Goal: Transaction & Acquisition: Book appointment/travel/reservation

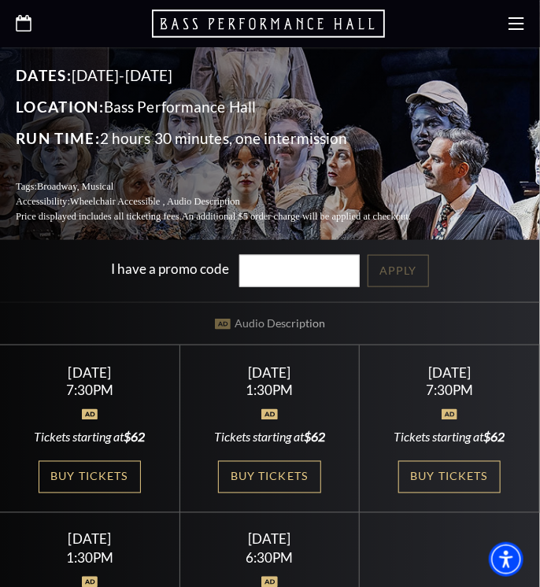
scroll to position [315, 0]
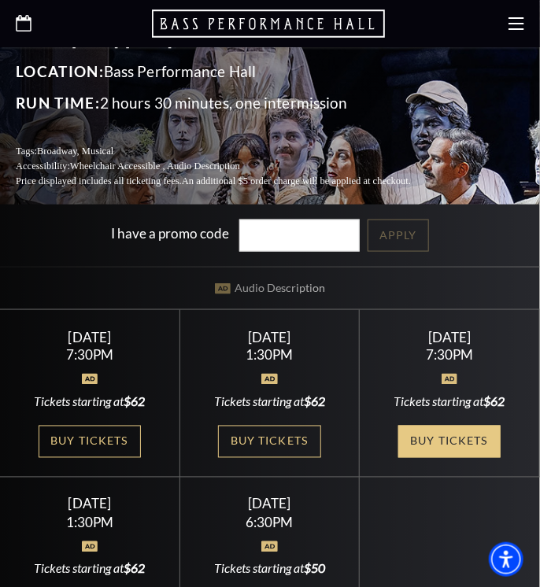
click at [457, 438] on link "Buy Tickets" at bounding box center [449, 442] width 102 height 32
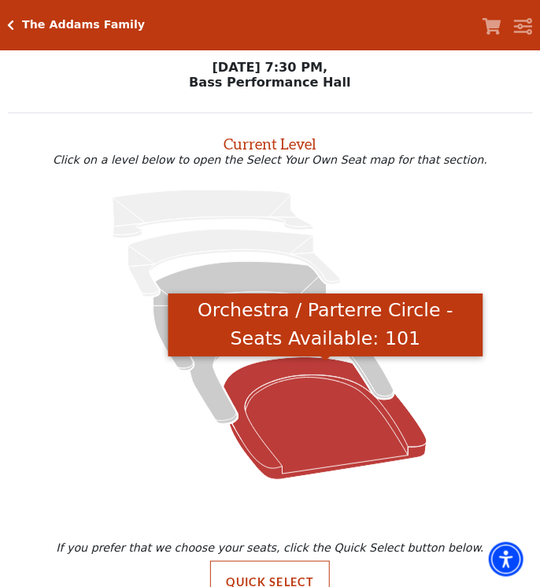
click at [315, 412] on icon "Orchestra / Parterre Circle - Seats Available: 101" at bounding box center [326, 418] width 204 height 123
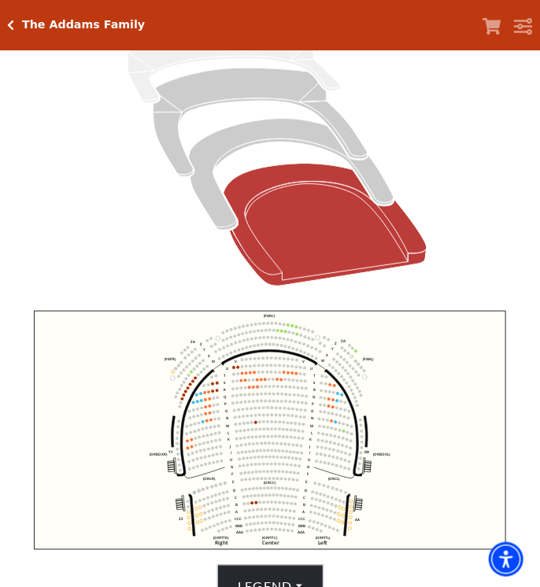
scroll to position [217, 0]
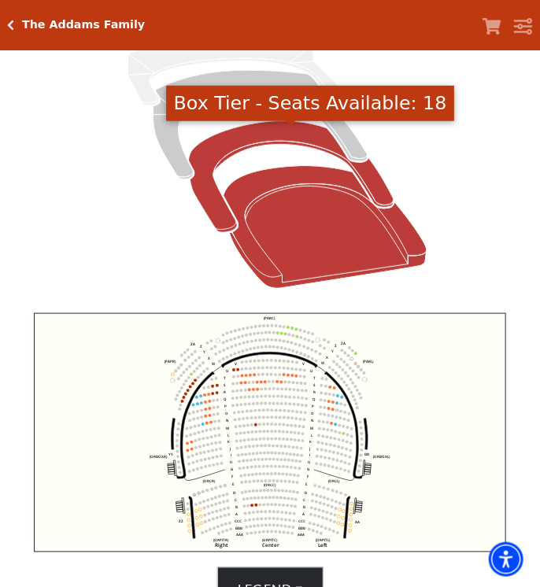
click at [265, 139] on icon "Box Tier - Seats Available: 18" at bounding box center [291, 177] width 205 height 112
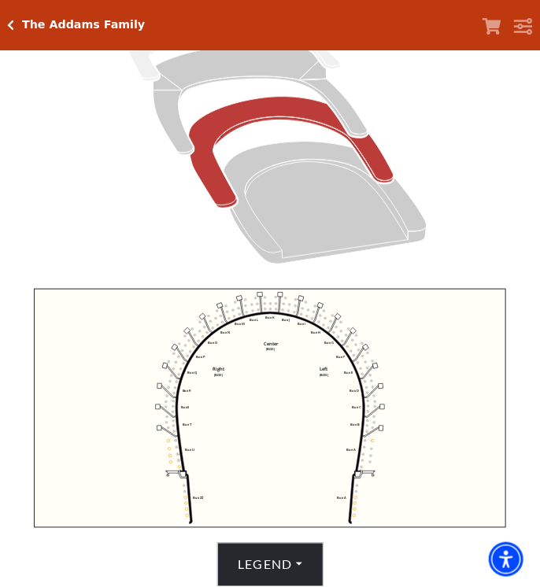
scroll to position [84, 0]
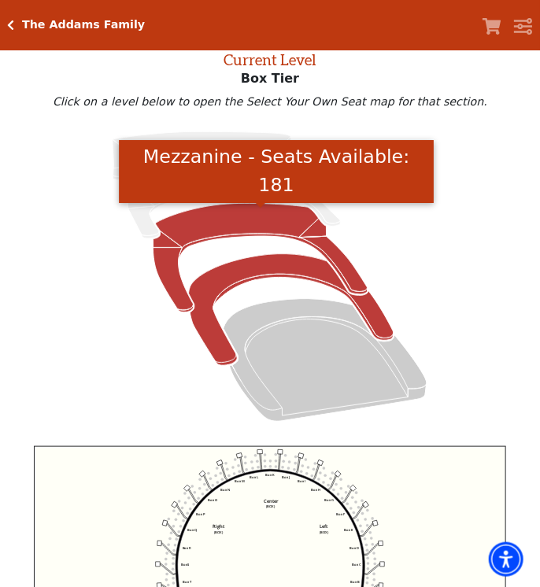
click at [219, 220] on icon "Mezzanine - Seats Available: 181" at bounding box center [261, 258] width 214 height 109
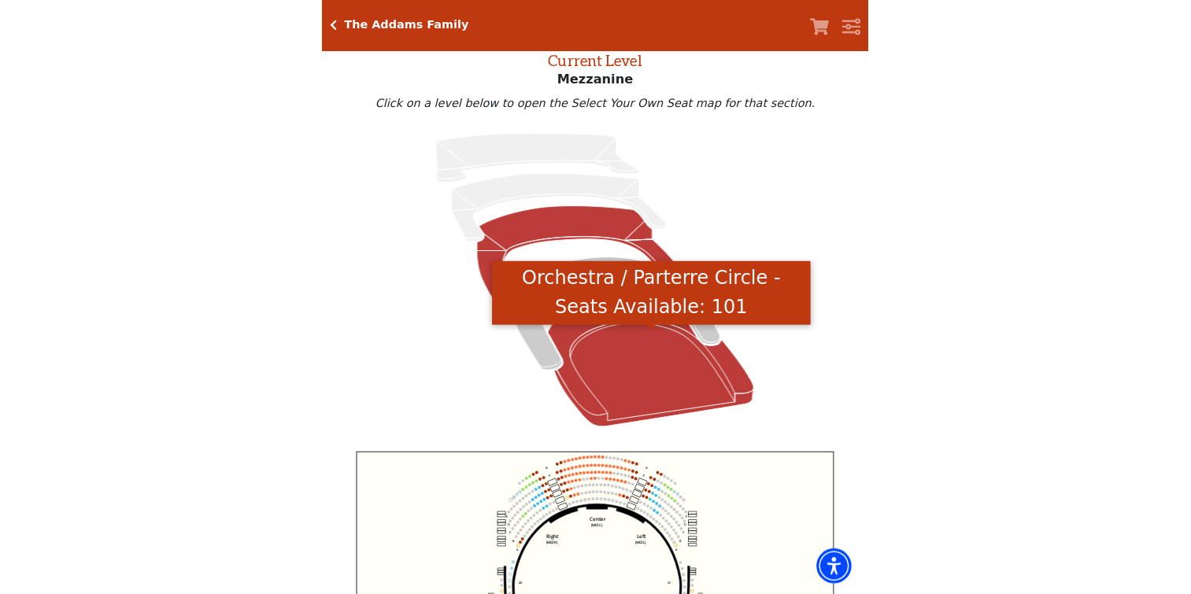
scroll to position [60, 0]
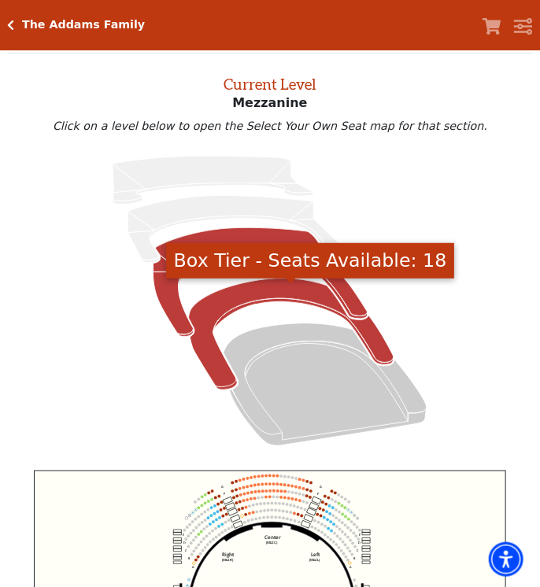
click at [255, 302] on icon "Box Tier - Seats Available: 18" at bounding box center [291, 335] width 205 height 112
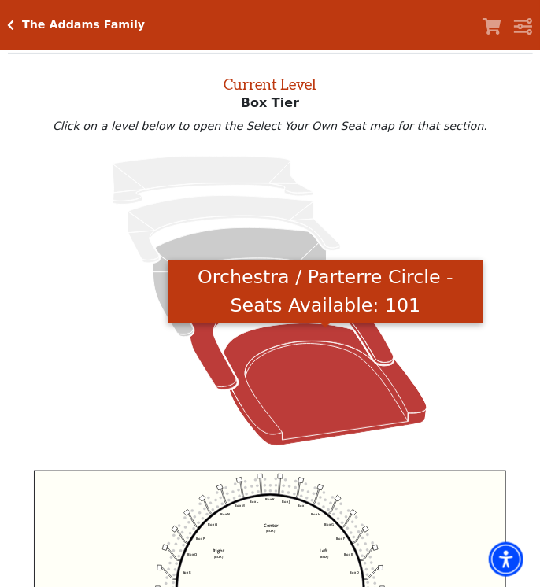
click at [290, 337] on icon "Orchestra / Parterre Circle - Seats Available: 101" at bounding box center [326, 385] width 204 height 123
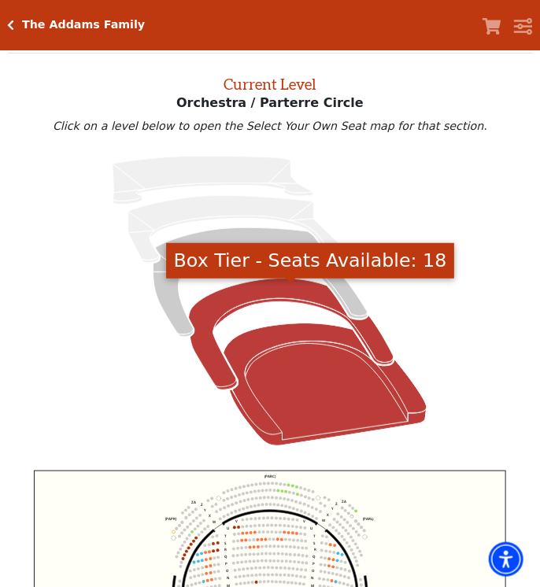
click at [263, 299] on icon "Box Tier - Seats Available: 18" at bounding box center [291, 335] width 205 height 112
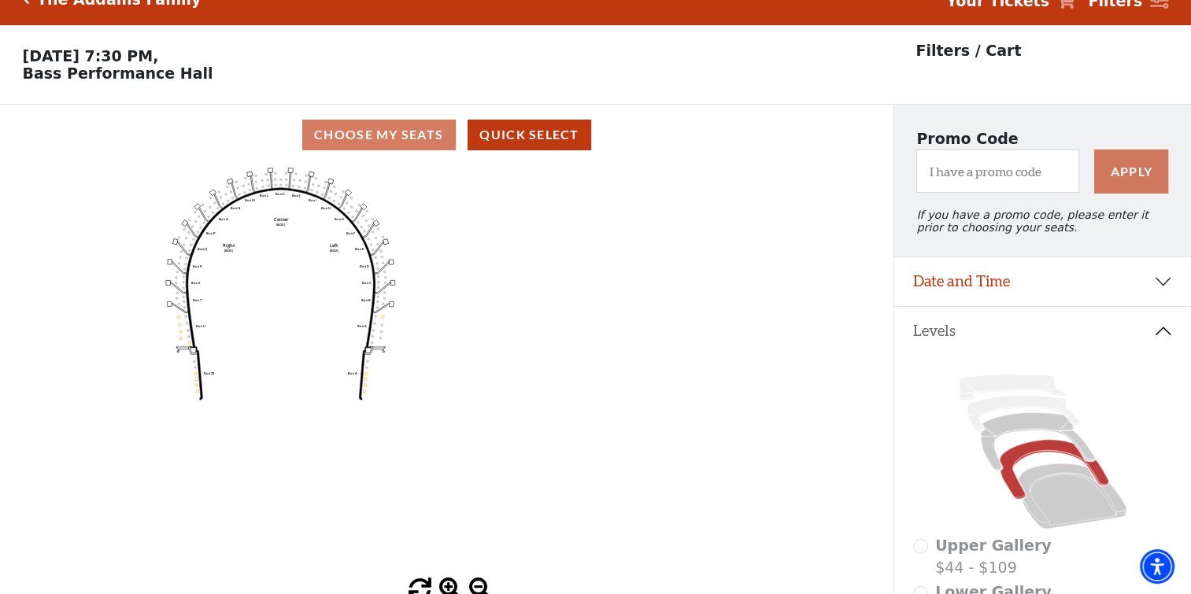
scroll to position [0, 0]
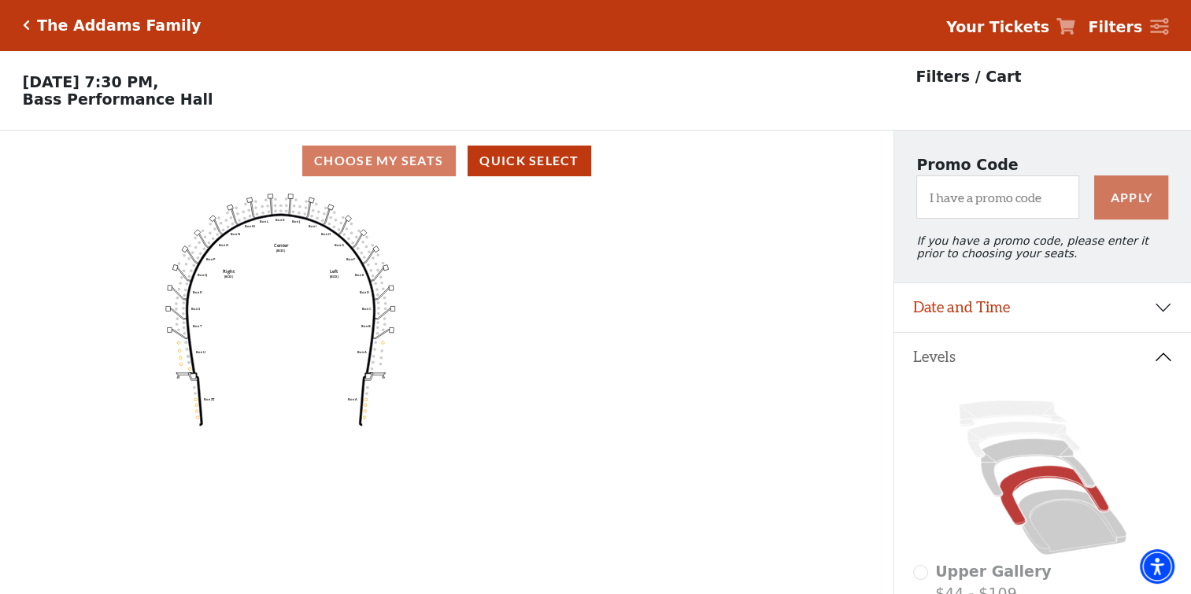
click at [400, 159] on div "Choose My Seats Quick Select" at bounding box center [446, 161] width 893 height 31
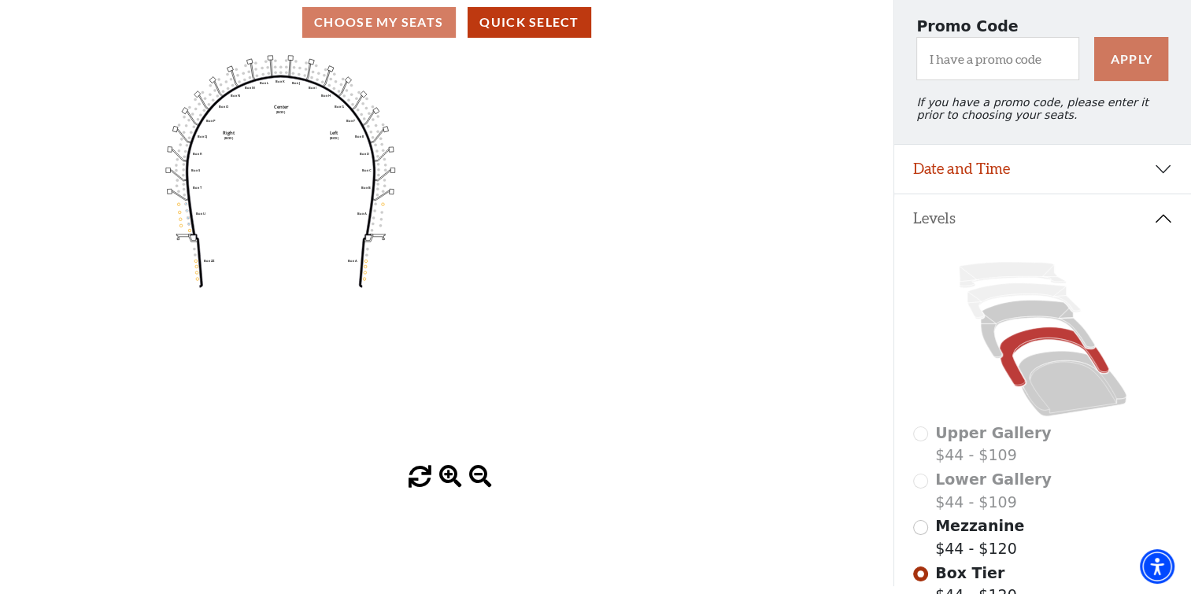
scroll to position [157, 0]
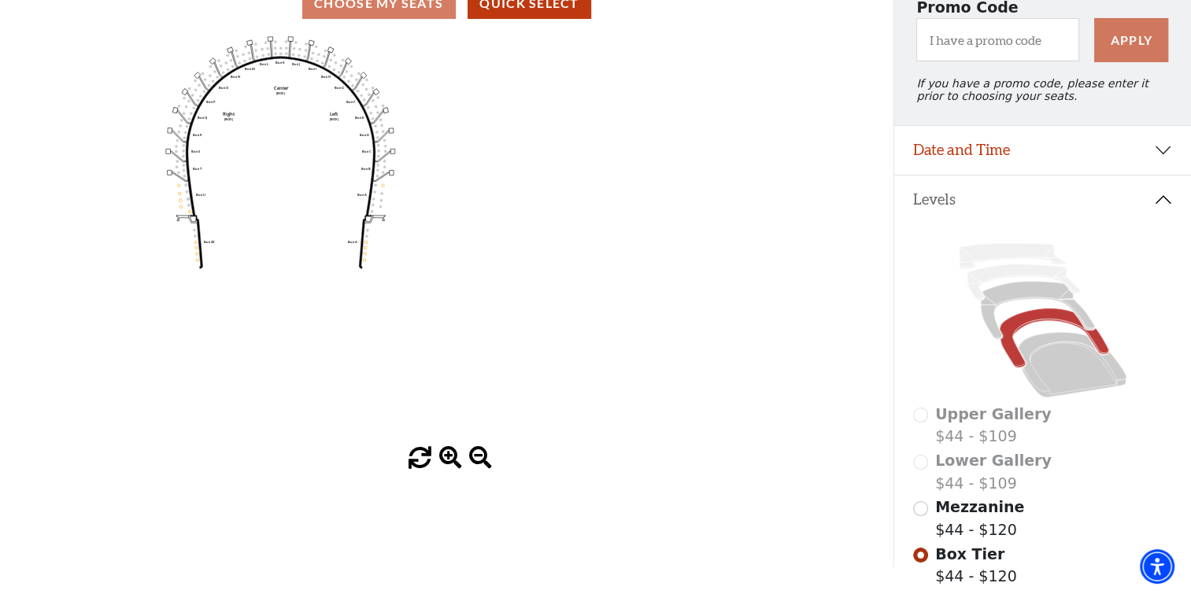
click at [451, 460] on span at bounding box center [450, 458] width 23 height 23
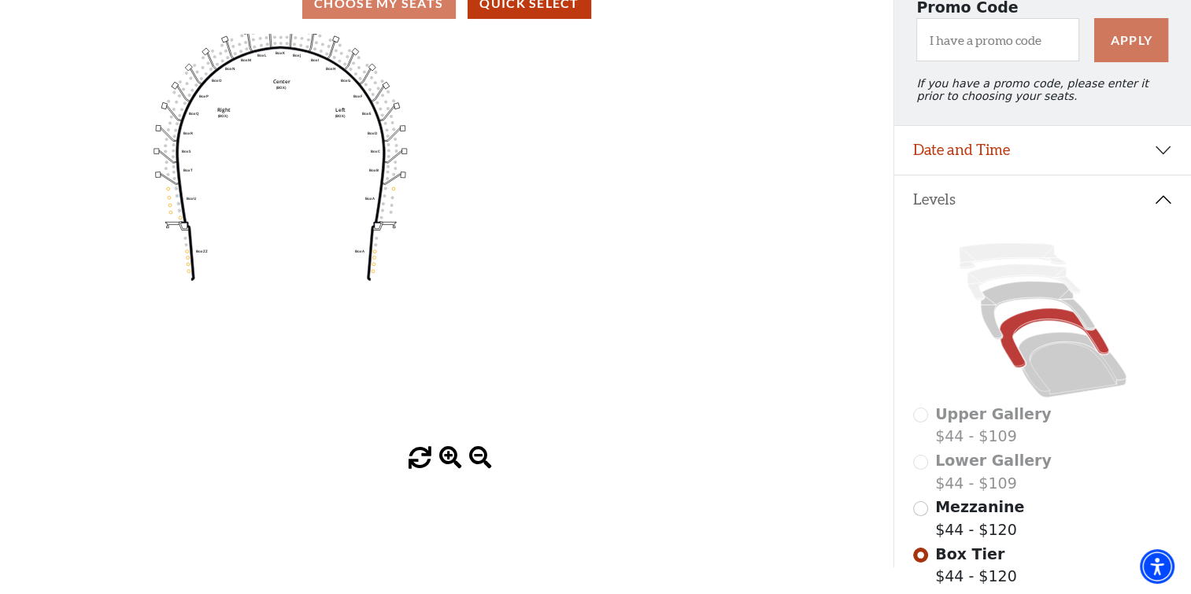
click at [451, 460] on span at bounding box center [450, 458] width 23 height 23
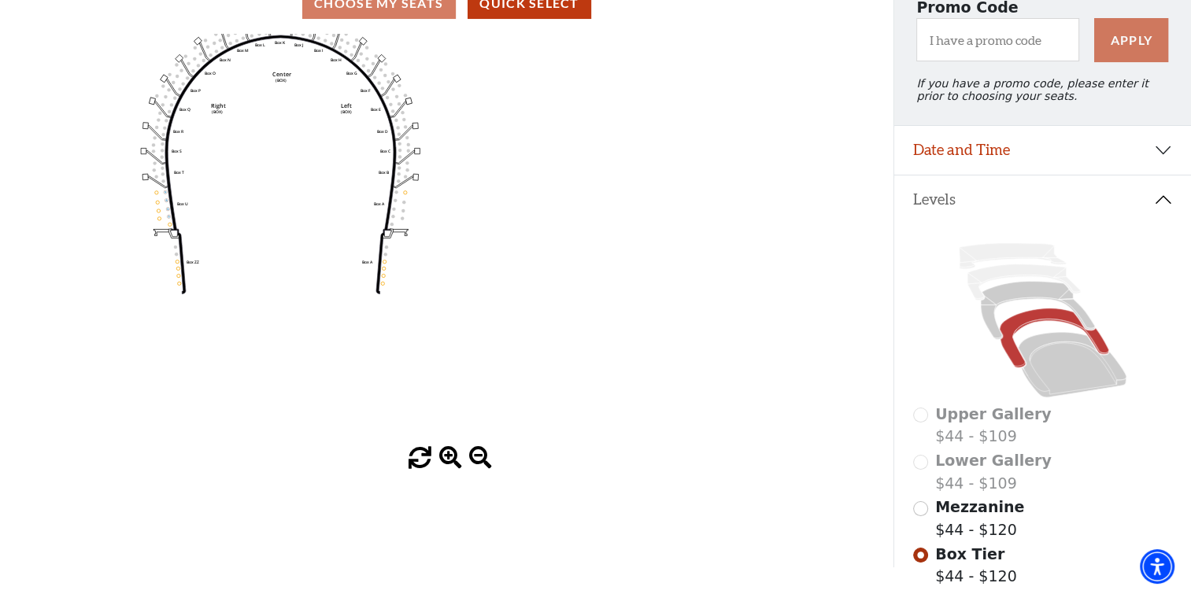
click at [451, 460] on span at bounding box center [450, 458] width 23 height 23
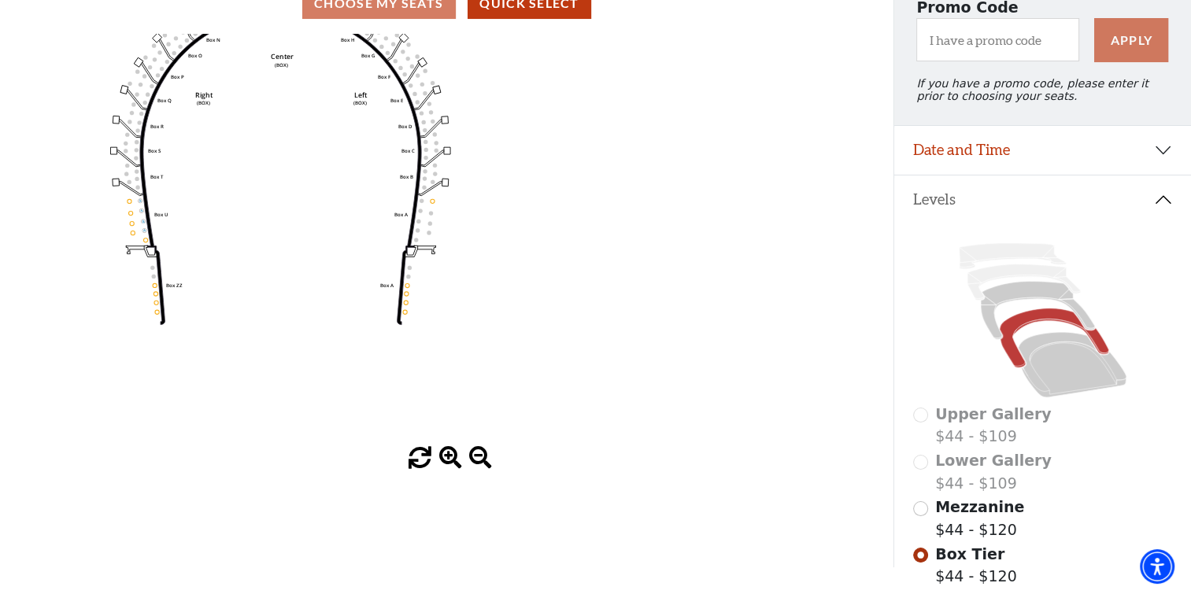
click at [450, 459] on span at bounding box center [450, 458] width 23 height 23
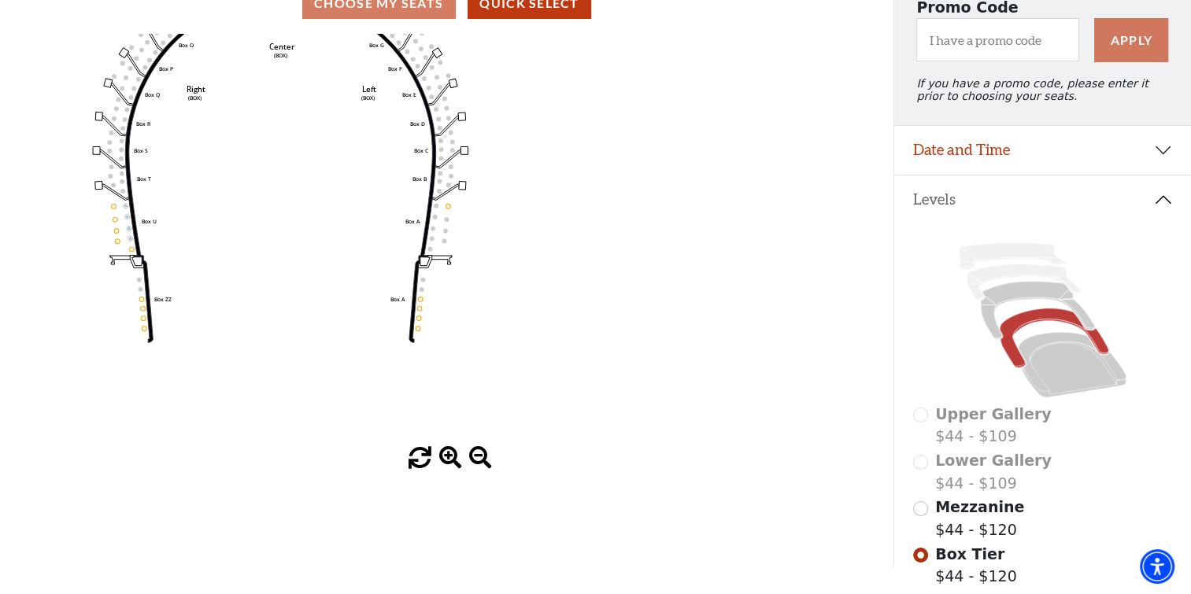
click at [449, 459] on span at bounding box center [450, 458] width 23 height 23
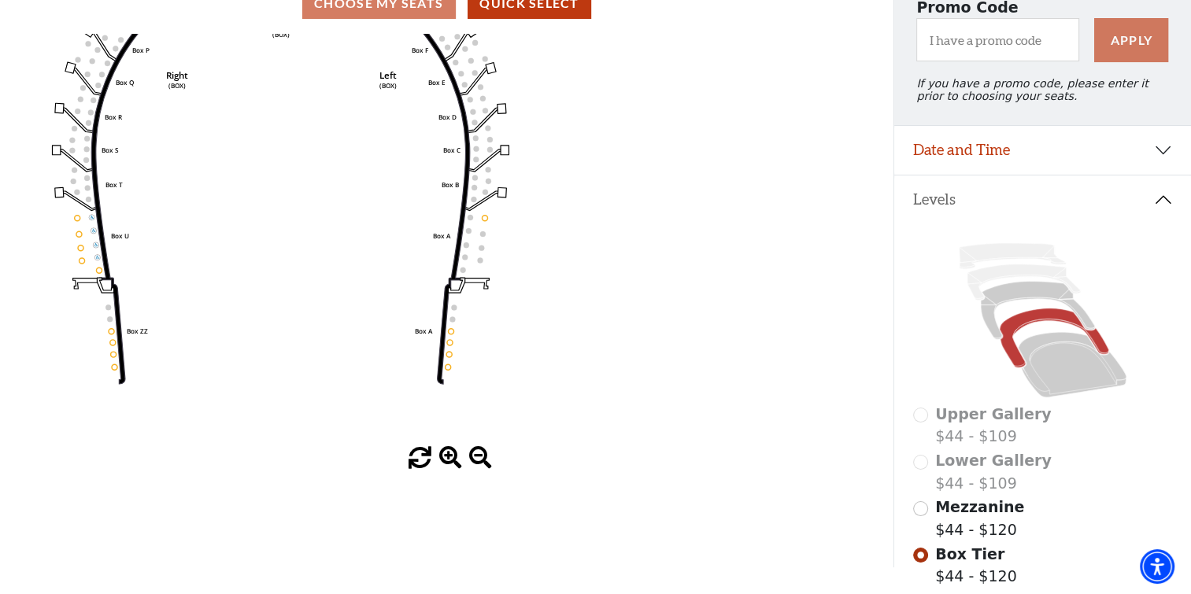
click at [447, 457] on span at bounding box center [450, 458] width 23 height 23
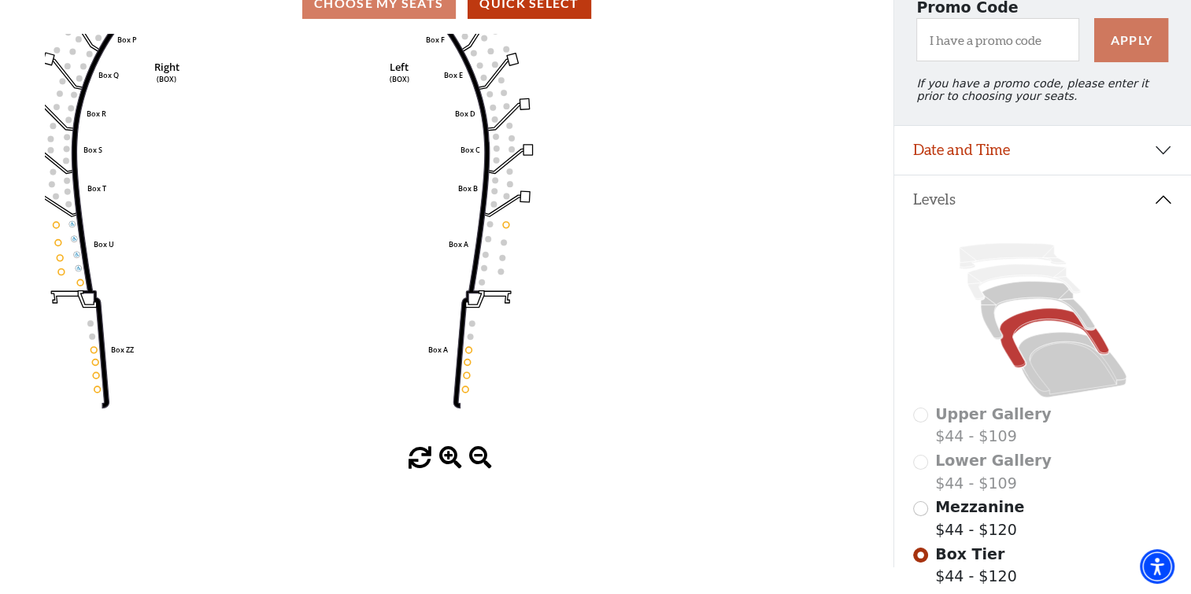
click at [446, 457] on span at bounding box center [450, 458] width 23 height 23
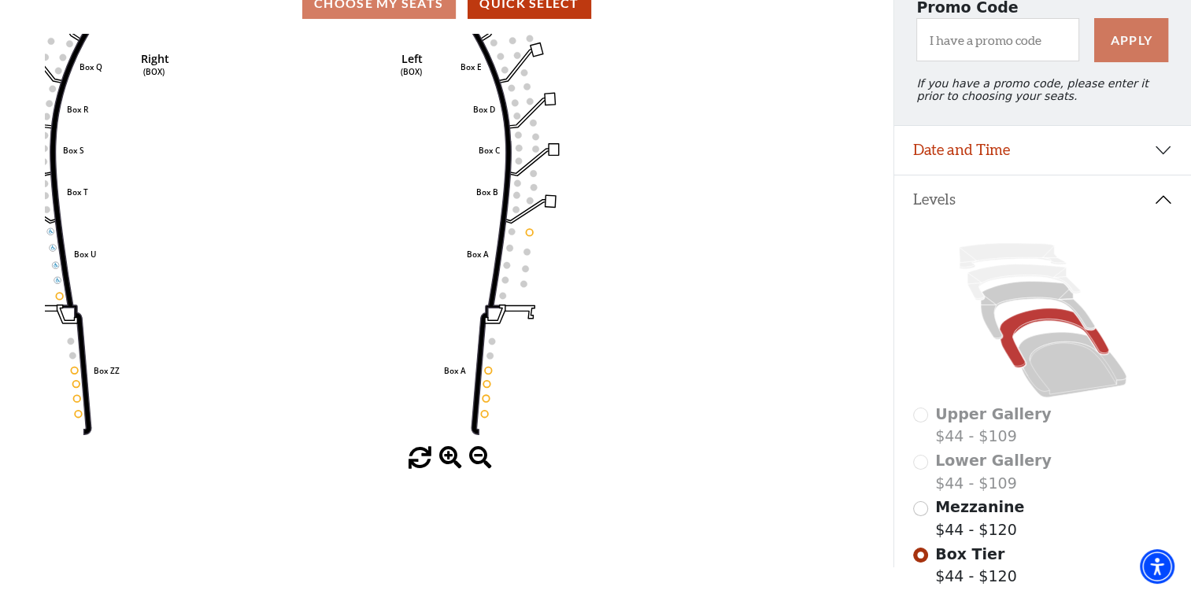
click at [444, 457] on span at bounding box center [450, 458] width 23 height 23
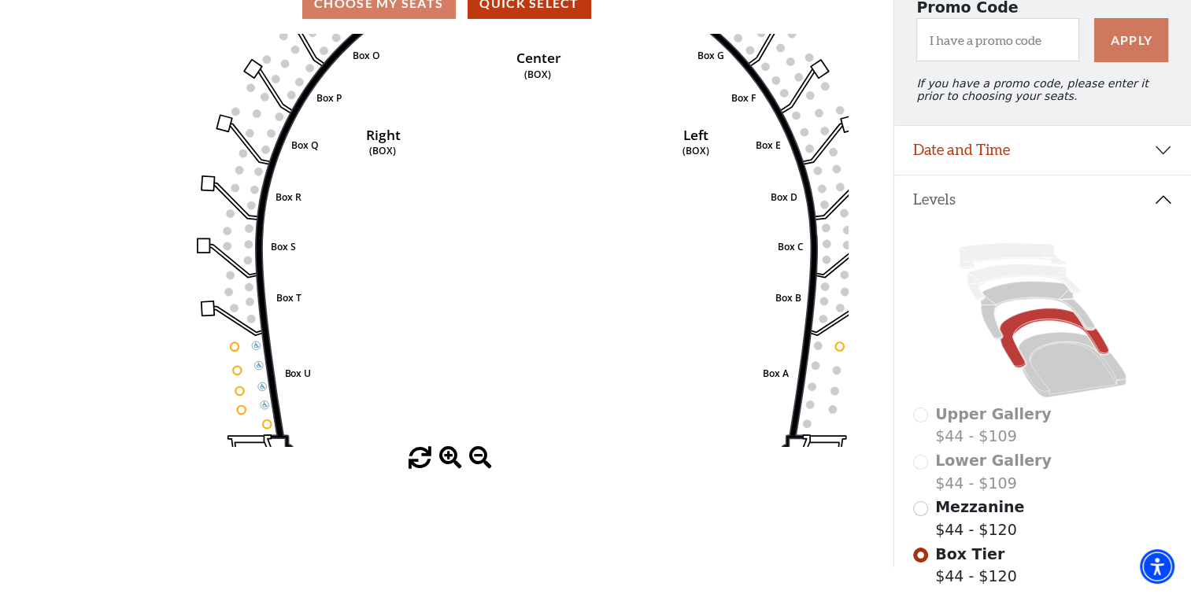
drag, startPoint x: 238, startPoint y: 283, endPoint x: 424, endPoint y: 350, distance: 197.9
click at [485, 379] on icon "Left (BOX) Right (BOX) Center (BOX) Box ZZ Box U Box T Box S Box R Box Q Box P …" at bounding box center [447, 240] width 804 height 413
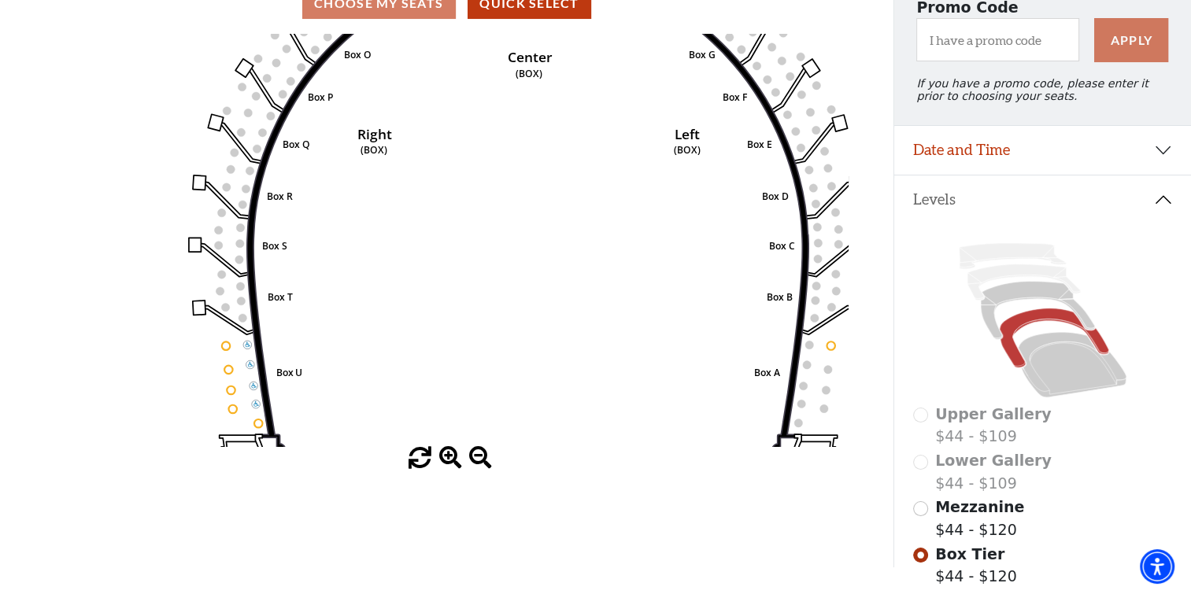
click at [227, 350] on circle at bounding box center [226, 346] width 8 height 8
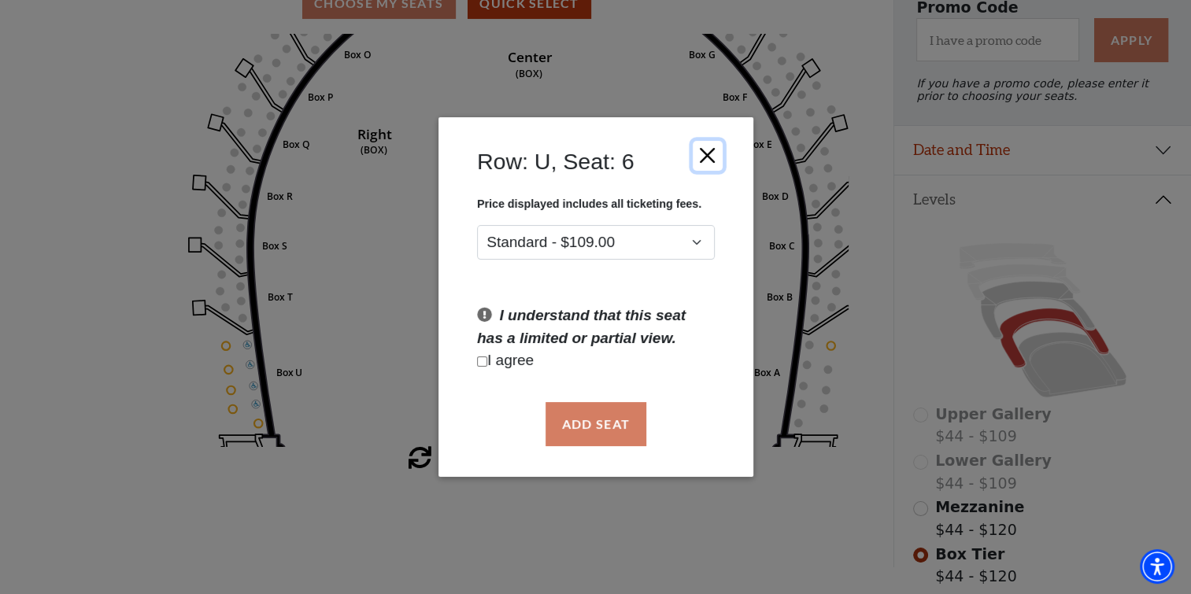
click at [539, 164] on button "Close" at bounding box center [707, 155] width 30 height 30
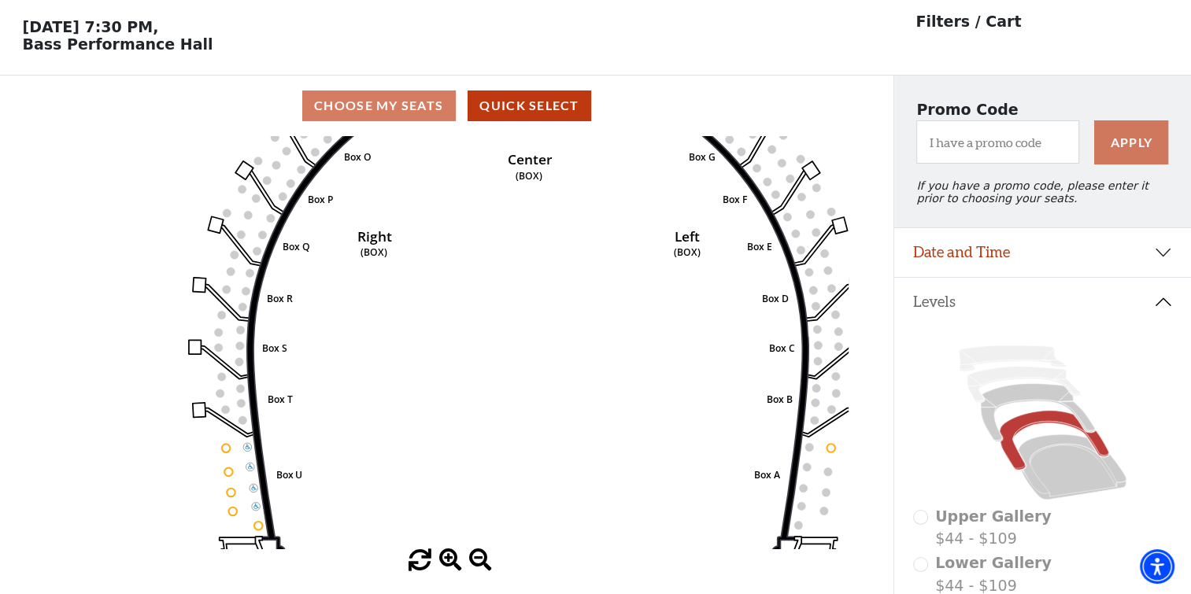
scroll to position [79, 0]
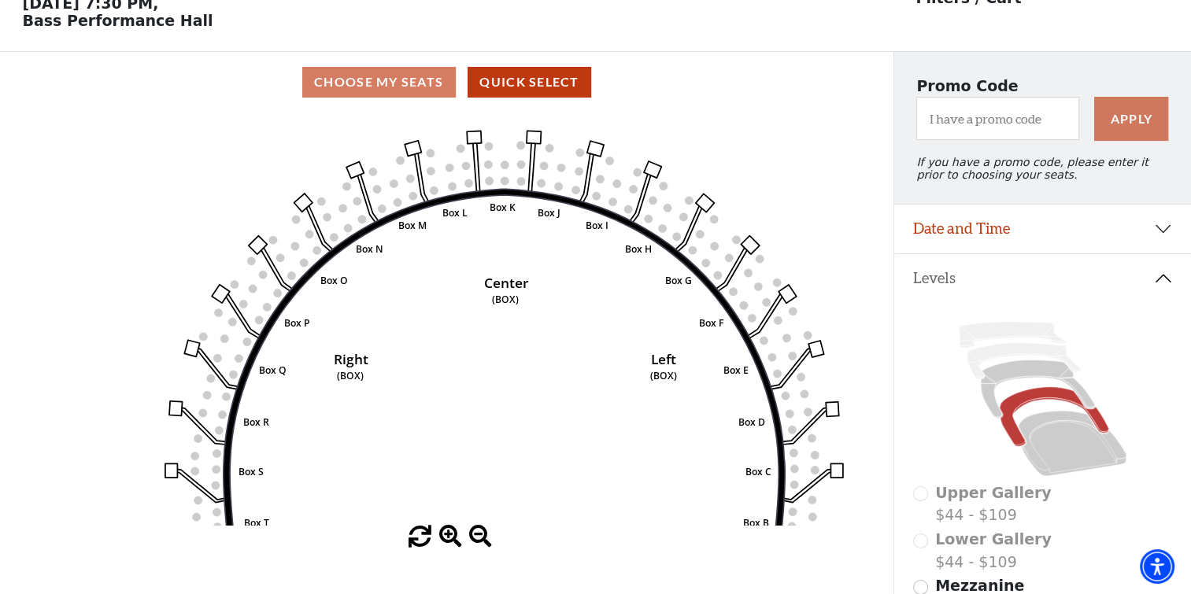
drag, startPoint x: 527, startPoint y: 246, endPoint x: 494, endPoint y: 372, distance: 130.2
click at [498, 389] on icon "Left (BOX) Right (BOX) Center (BOX) Box ZZ Box U Box T Box S Box R Box Q Box P …" at bounding box center [447, 319] width 804 height 413
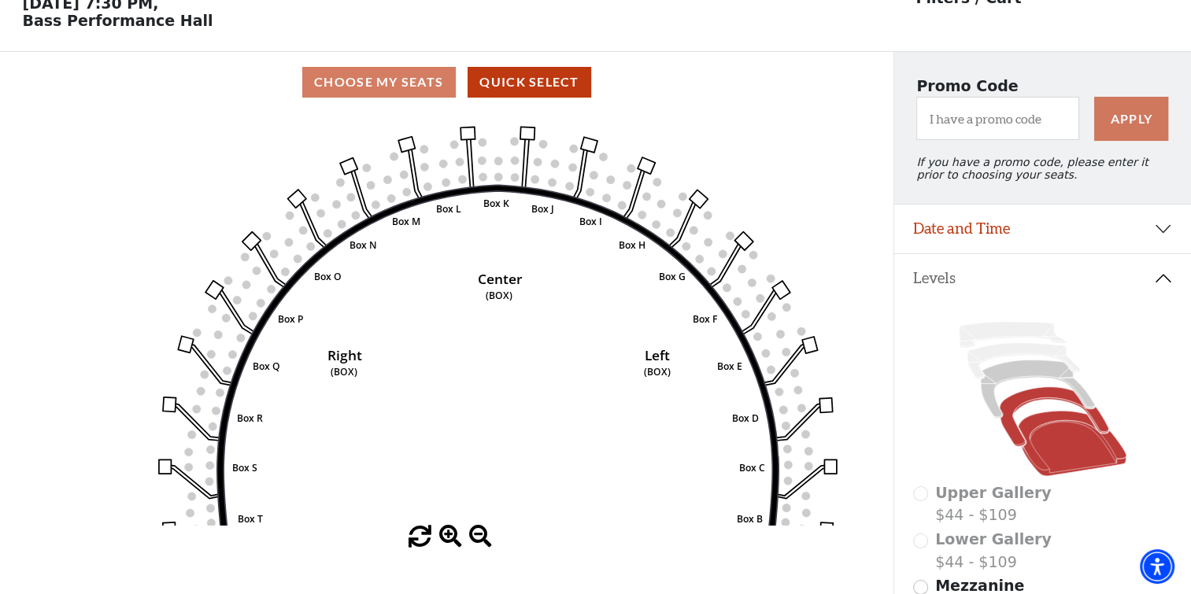
click at [539, 447] on icon at bounding box center [1072, 443] width 109 height 65
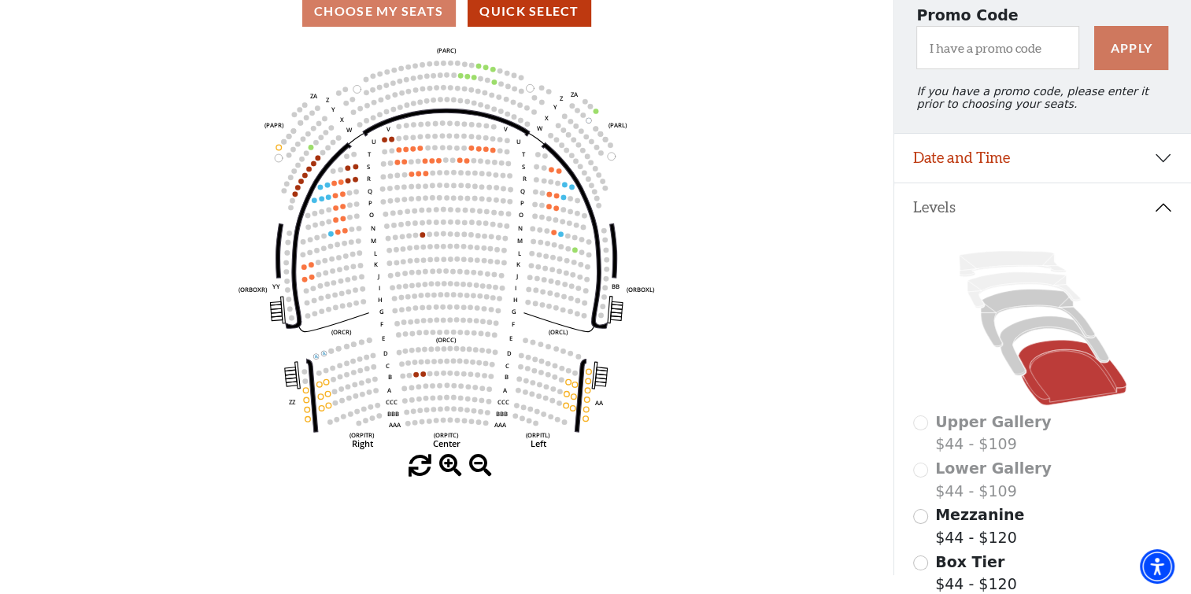
scroll to position [157, 0]
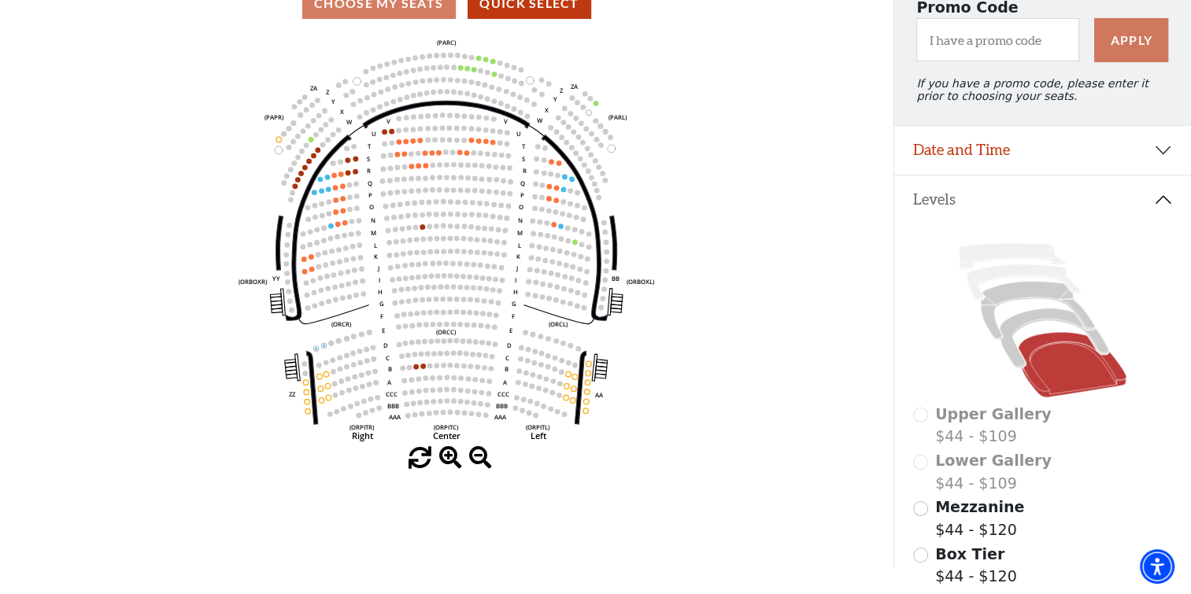
click at [453, 459] on span at bounding box center [450, 458] width 23 height 23
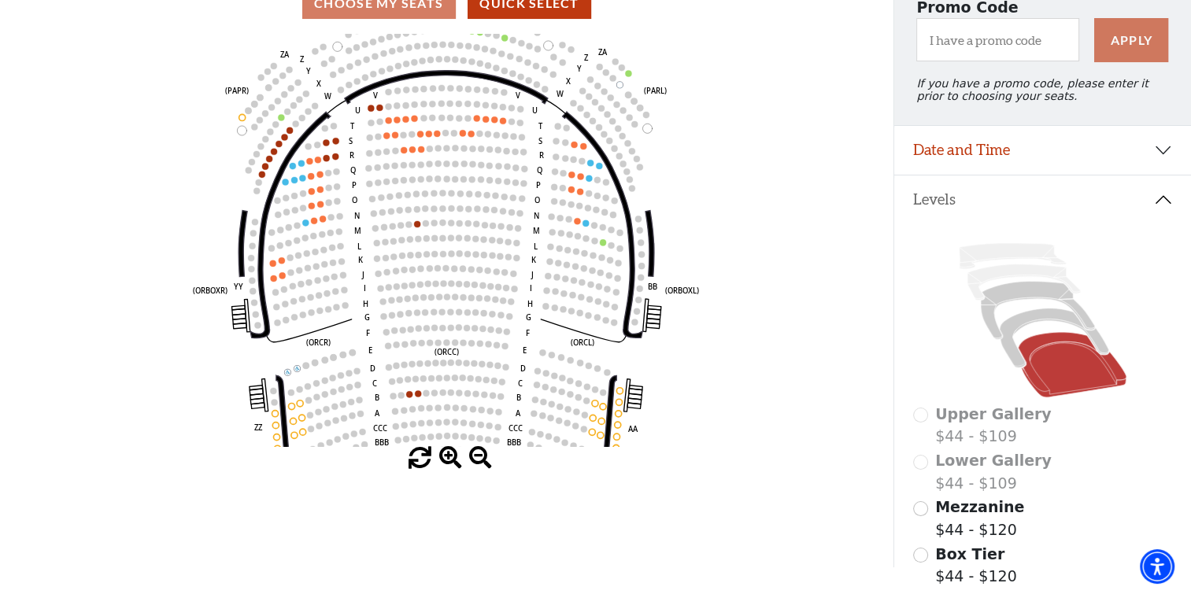
click at [453, 458] on span at bounding box center [450, 458] width 23 height 23
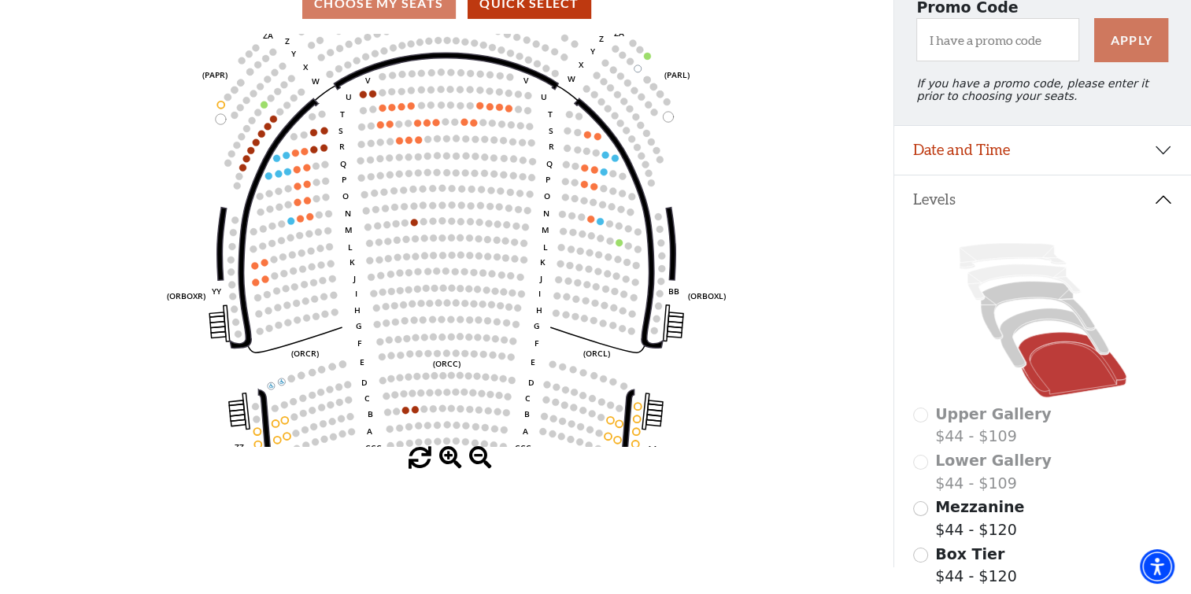
click at [453, 457] on span at bounding box center [450, 458] width 23 height 23
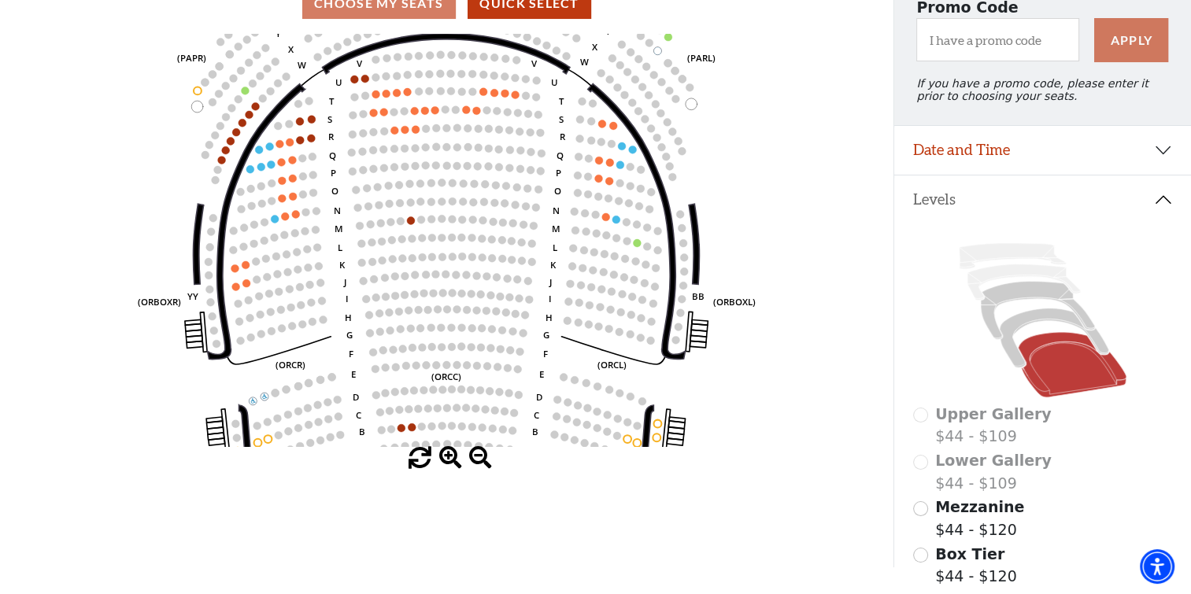
click at [453, 457] on span at bounding box center [450, 458] width 23 height 23
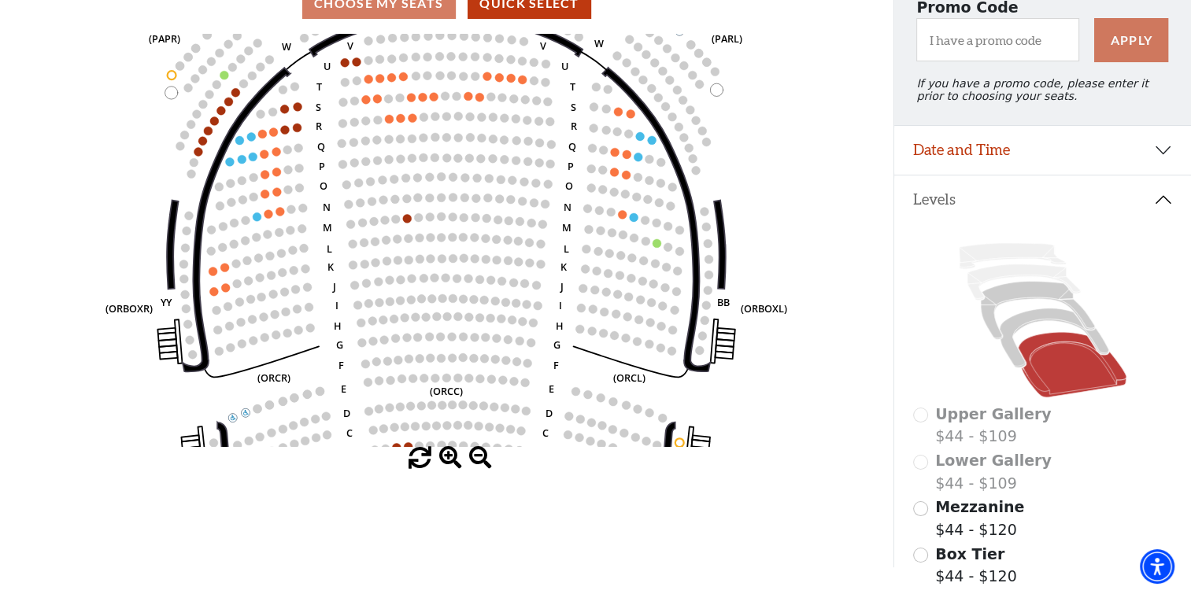
click at [453, 456] on span at bounding box center [450, 458] width 23 height 23
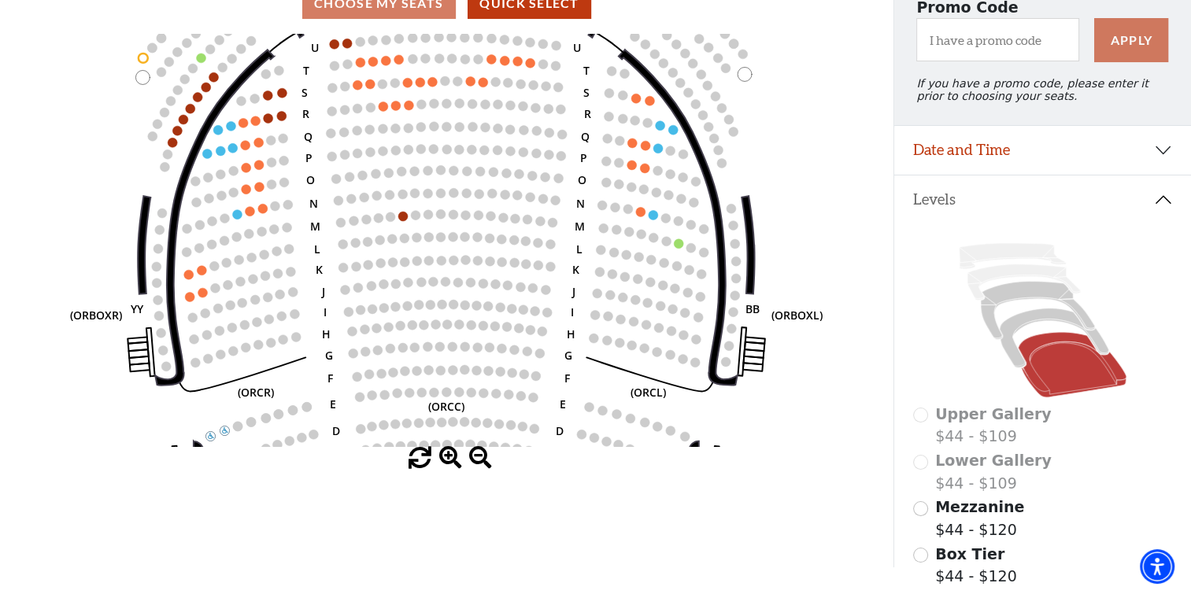
click at [334, 49] on circle at bounding box center [334, 43] width 9 height 9
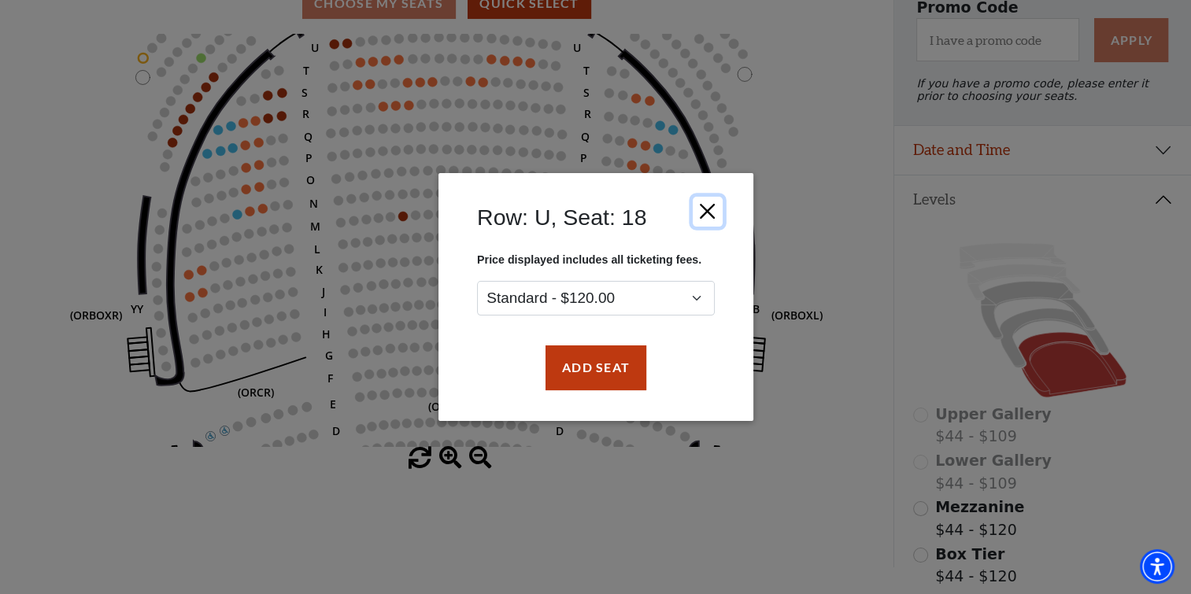
click at [539, 218] on button "Close" at bounding box center [707, 212] width 30 height 30
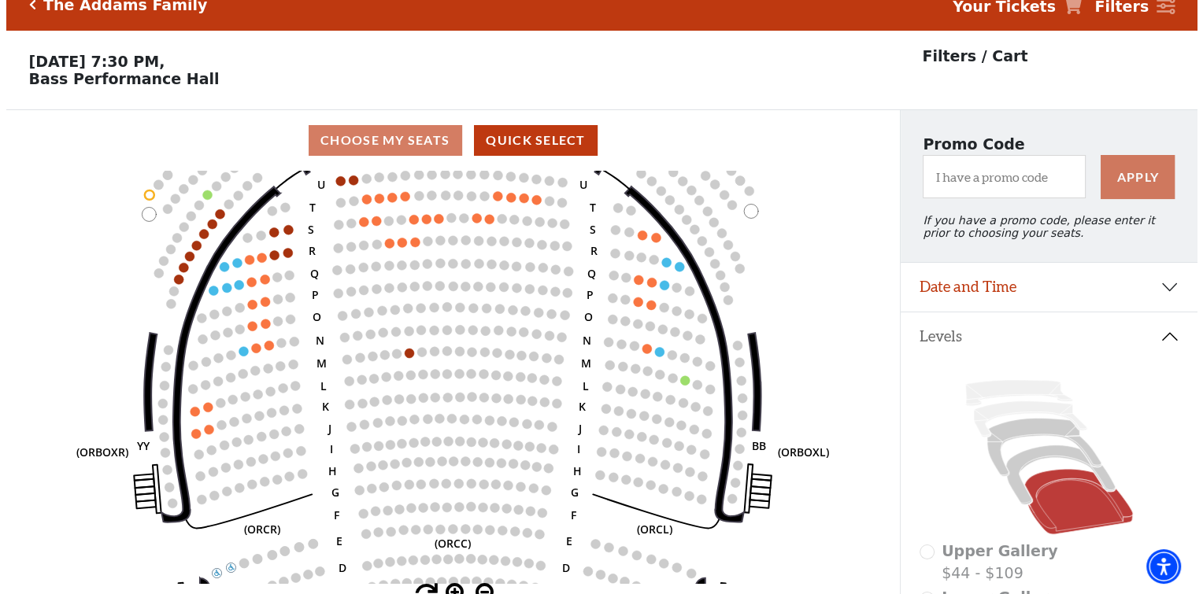
scroll to position [0, 0]
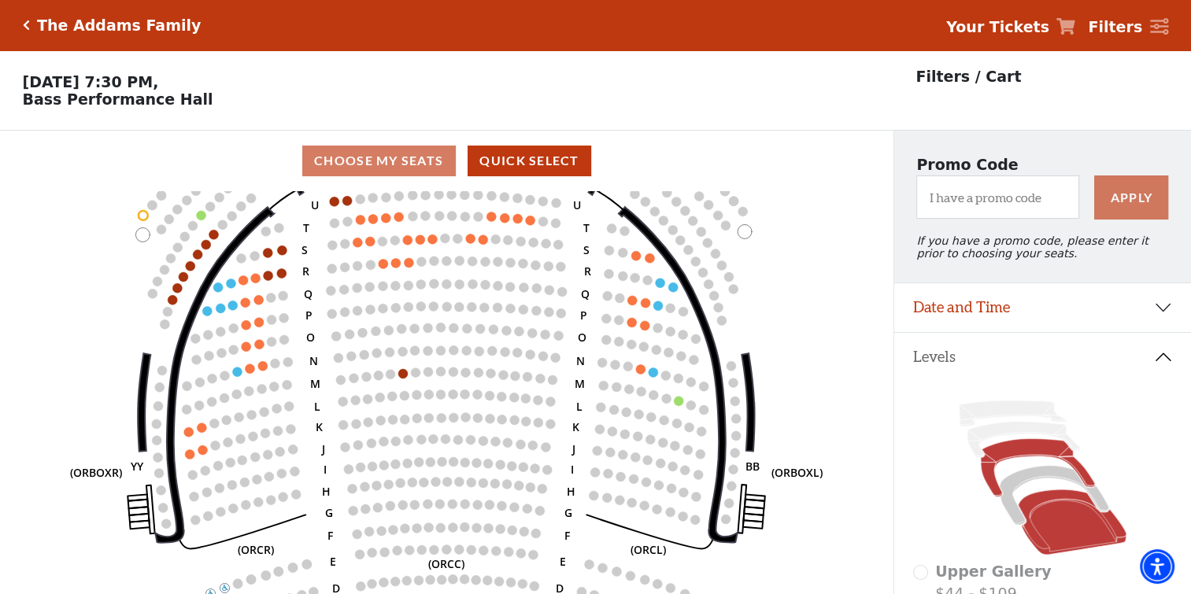
click at [539, 457] on icon at bounding box center [1038, 468] width 114 height 58
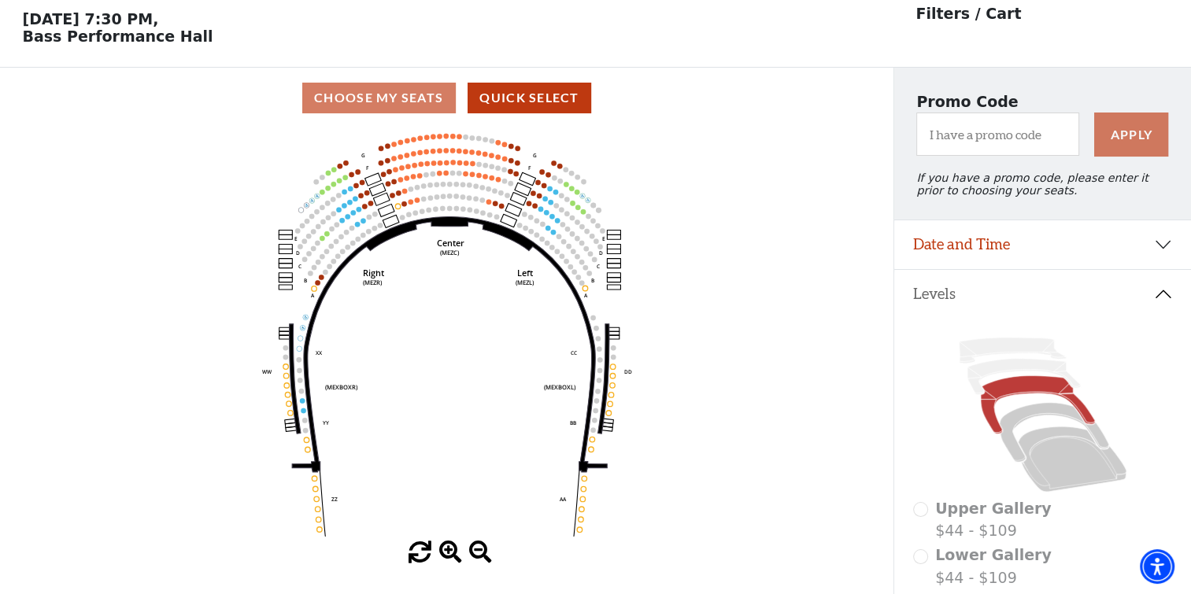
scroll to position [72, 0]
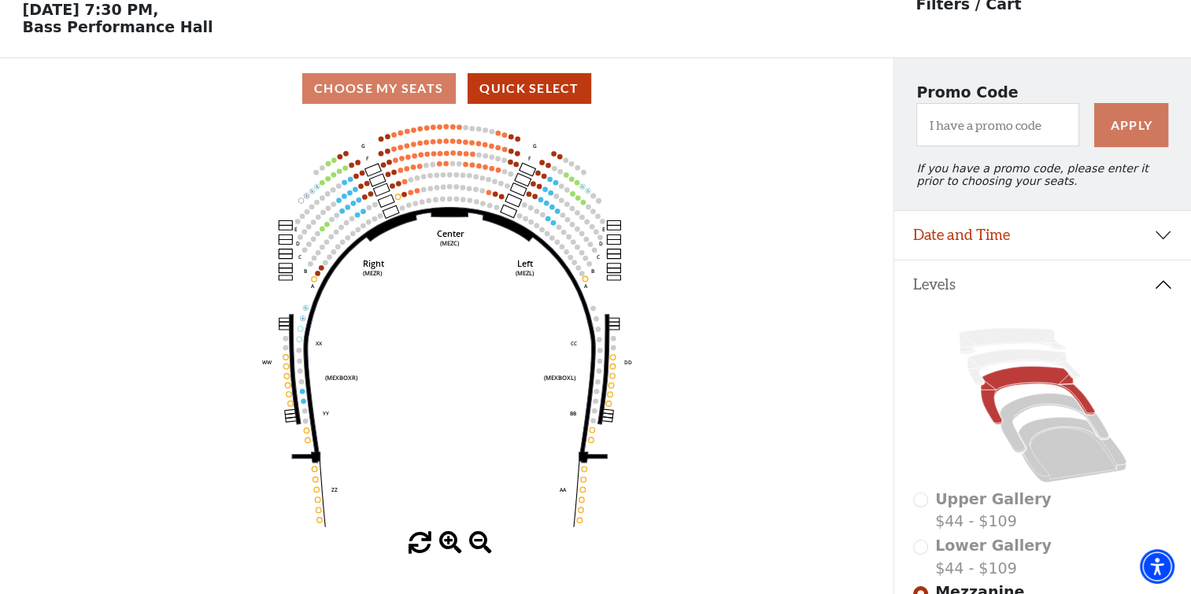
click at [393, 188] on circle at bounding box center [393, 186] width 6 height 6
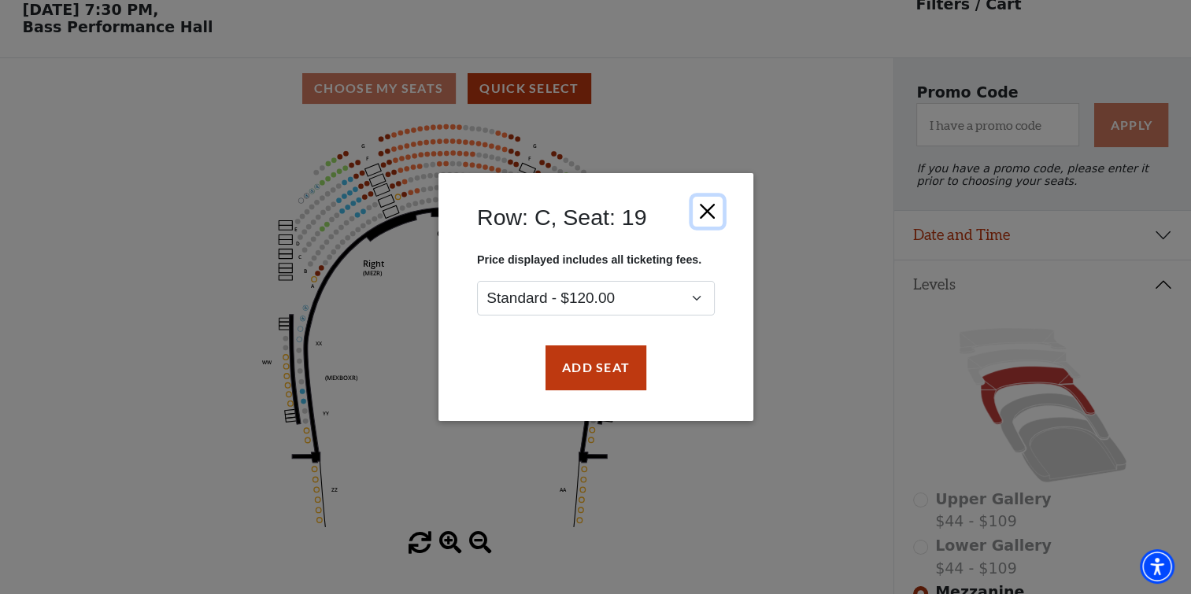
click at [539, 213] on button "Close" at bounding box center [707, 212] width 30 height 30
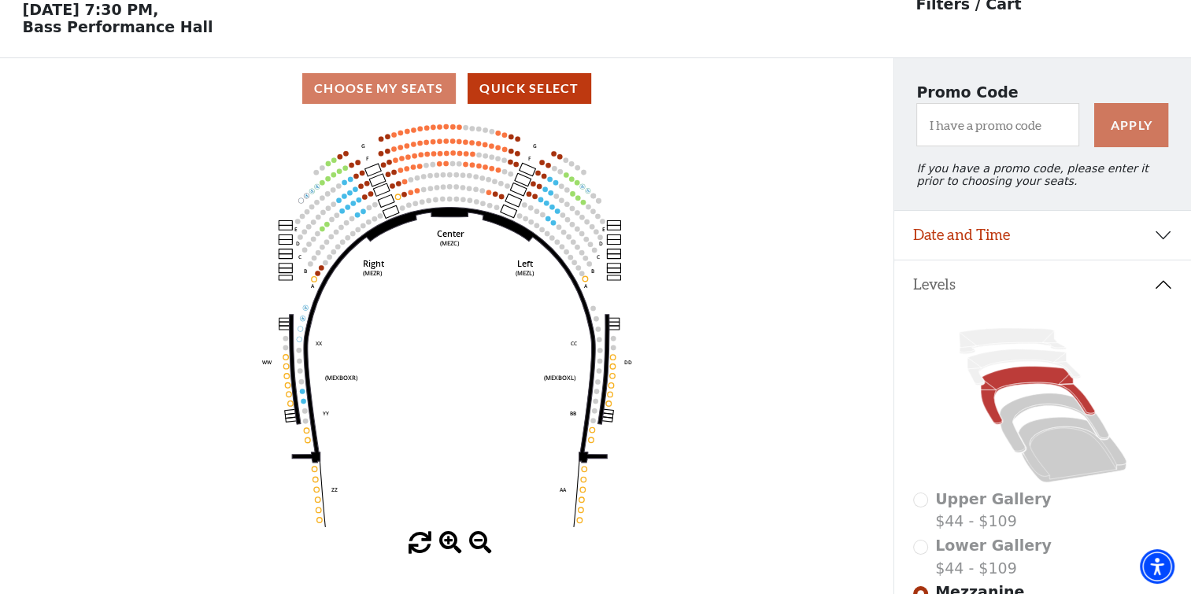
click at [529, 197] on circle at bounding box center [530, 194] width 6 height 6
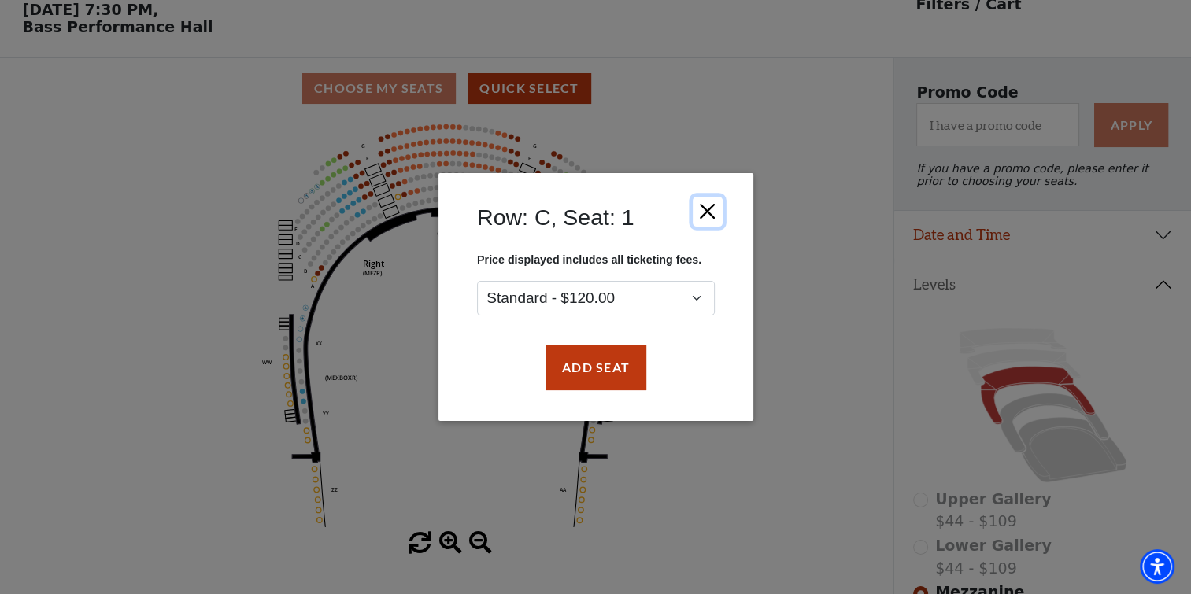
click at [539, 214] on button "Close" at bounding box center [707, 212] width 30 height 30
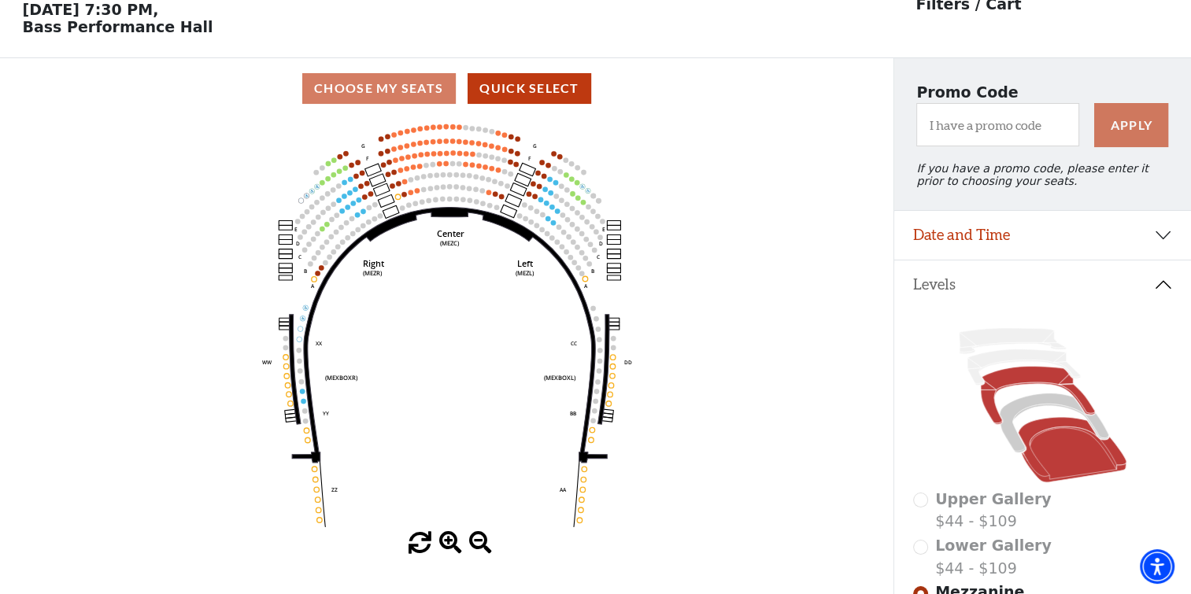
click at [539, 457] on icon at bounding box center [1072, 449] width 109 height 65
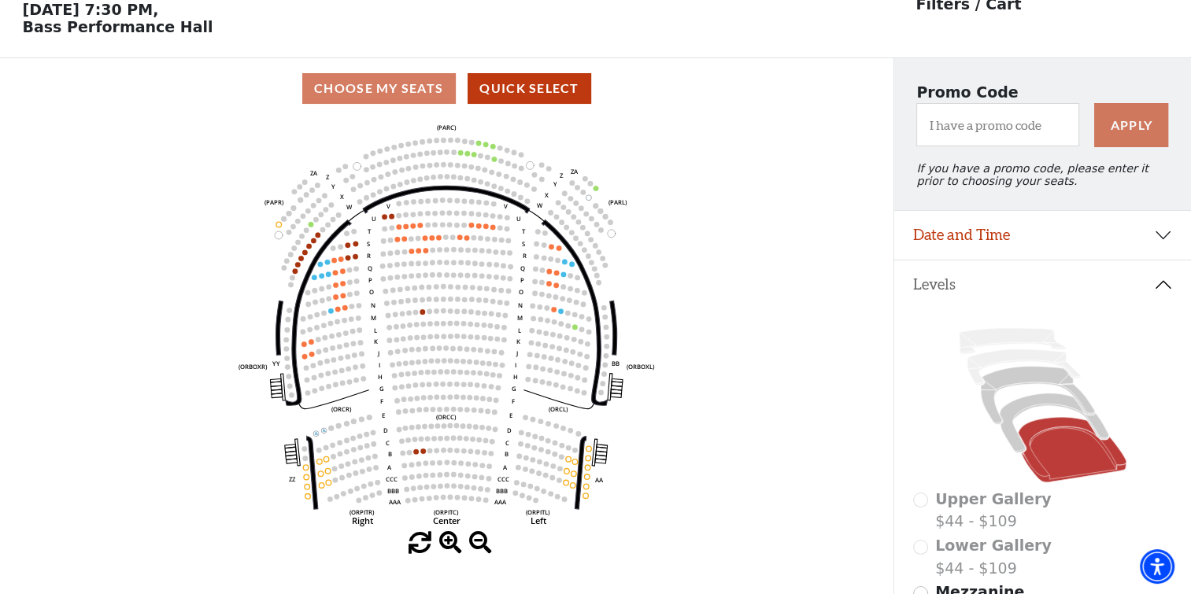
click at [385, 220] on circle at bounding box center [385, 217] width 6 height 6
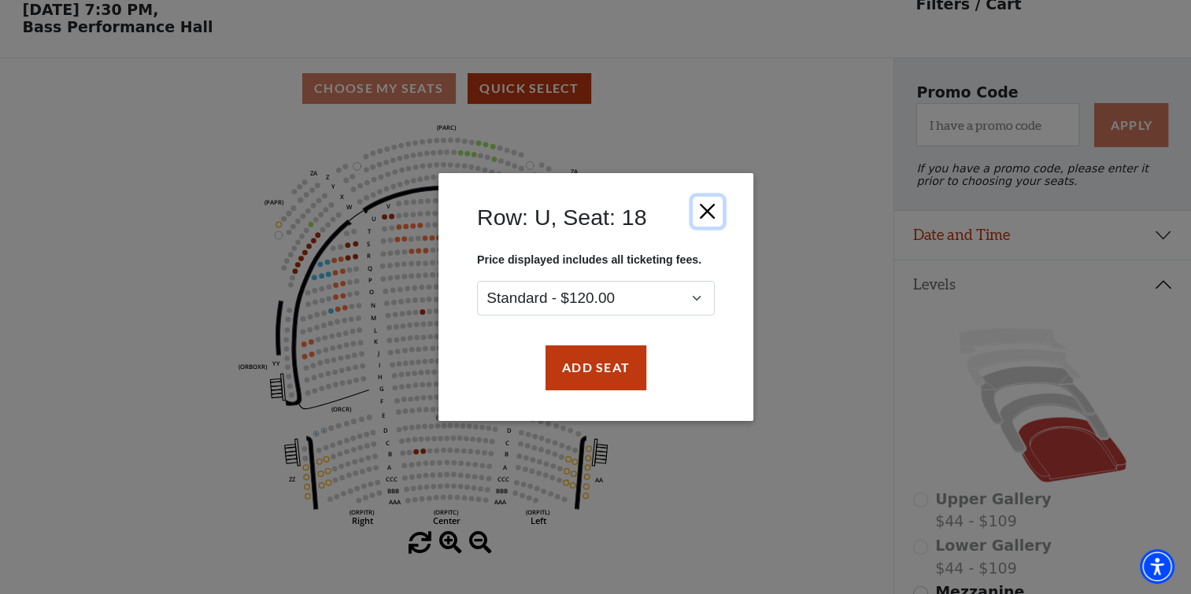
click at [539, 211] on button "Close" at bounding box center [707, 212] width 30 height 30
